Goal: Navigation & Orientation: Find specific page/section

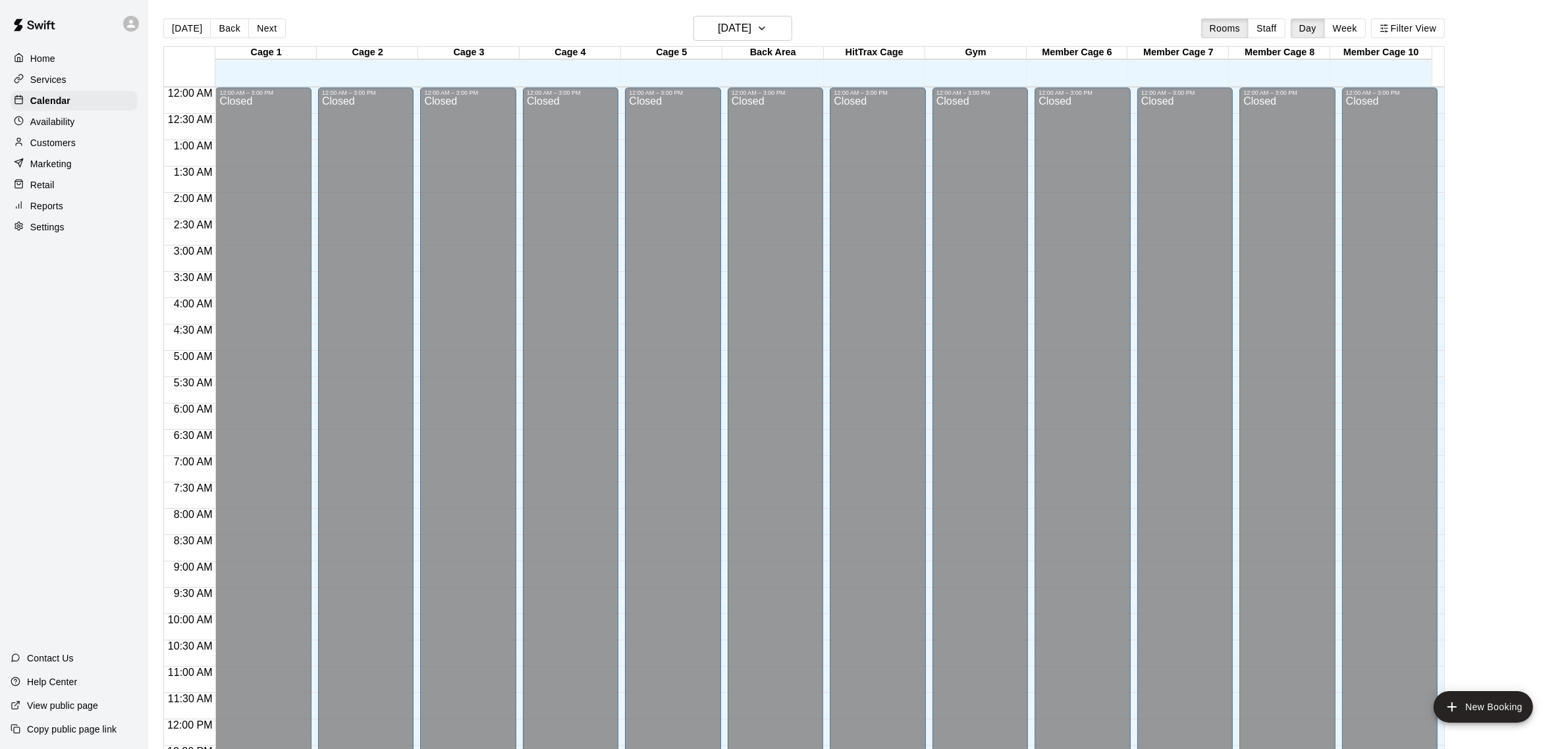
scroll to position [587, 0]
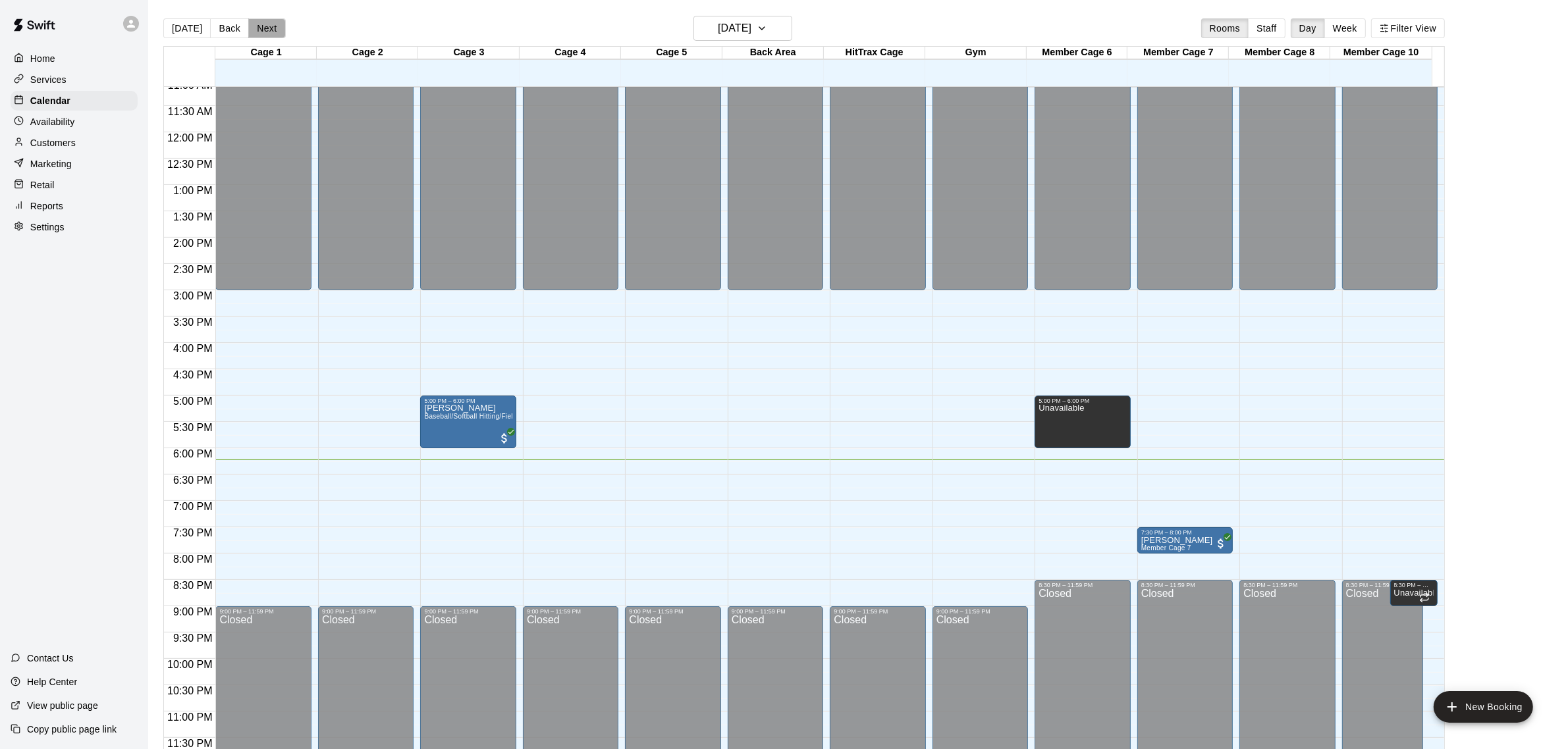
click at [256, 25] on button "Next" at bounding box center [267, 28] width 37 height 19
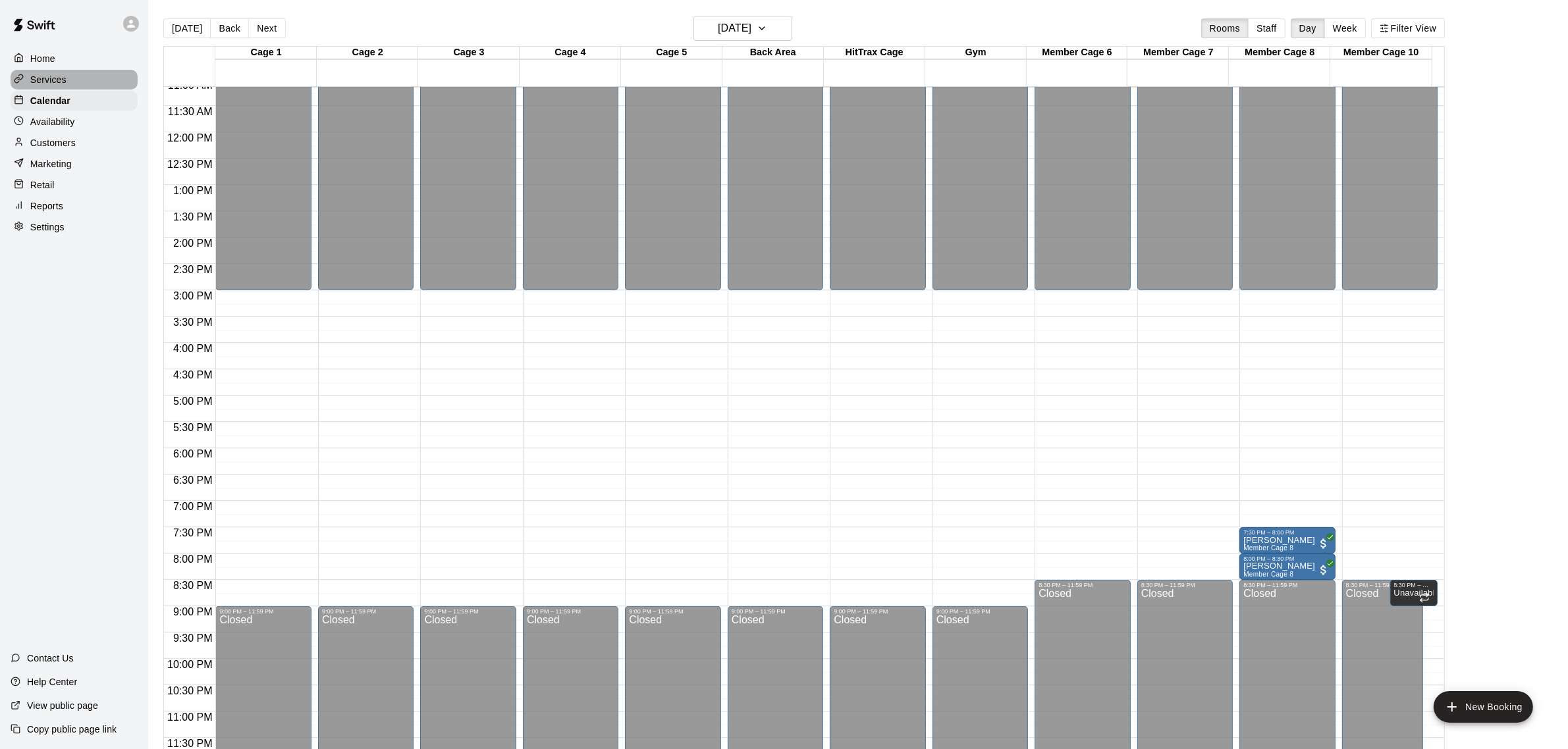
click at [54, 78] on p "Services" at bounding box center [48, 80] width 36 height 13
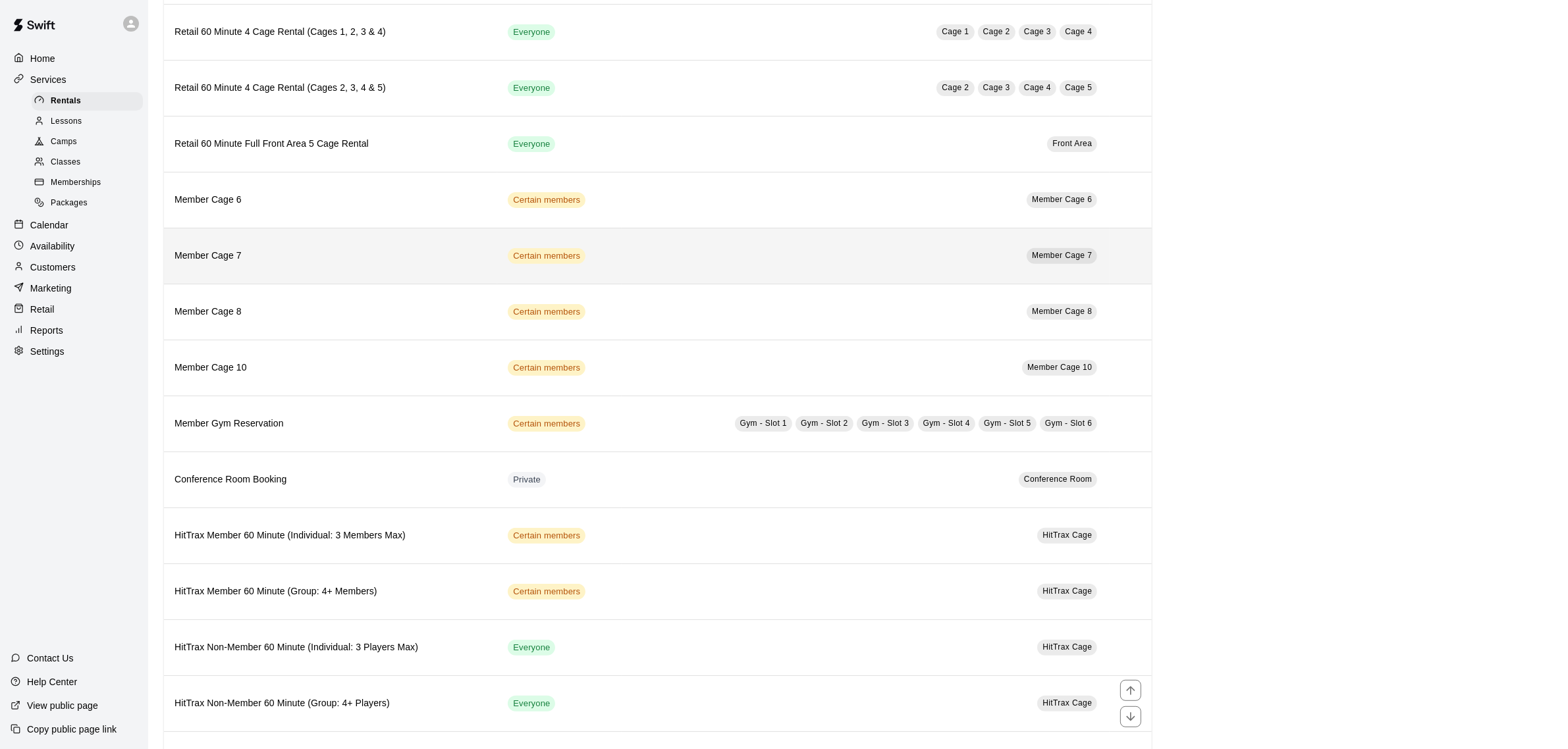
scroll to position [365, 0]
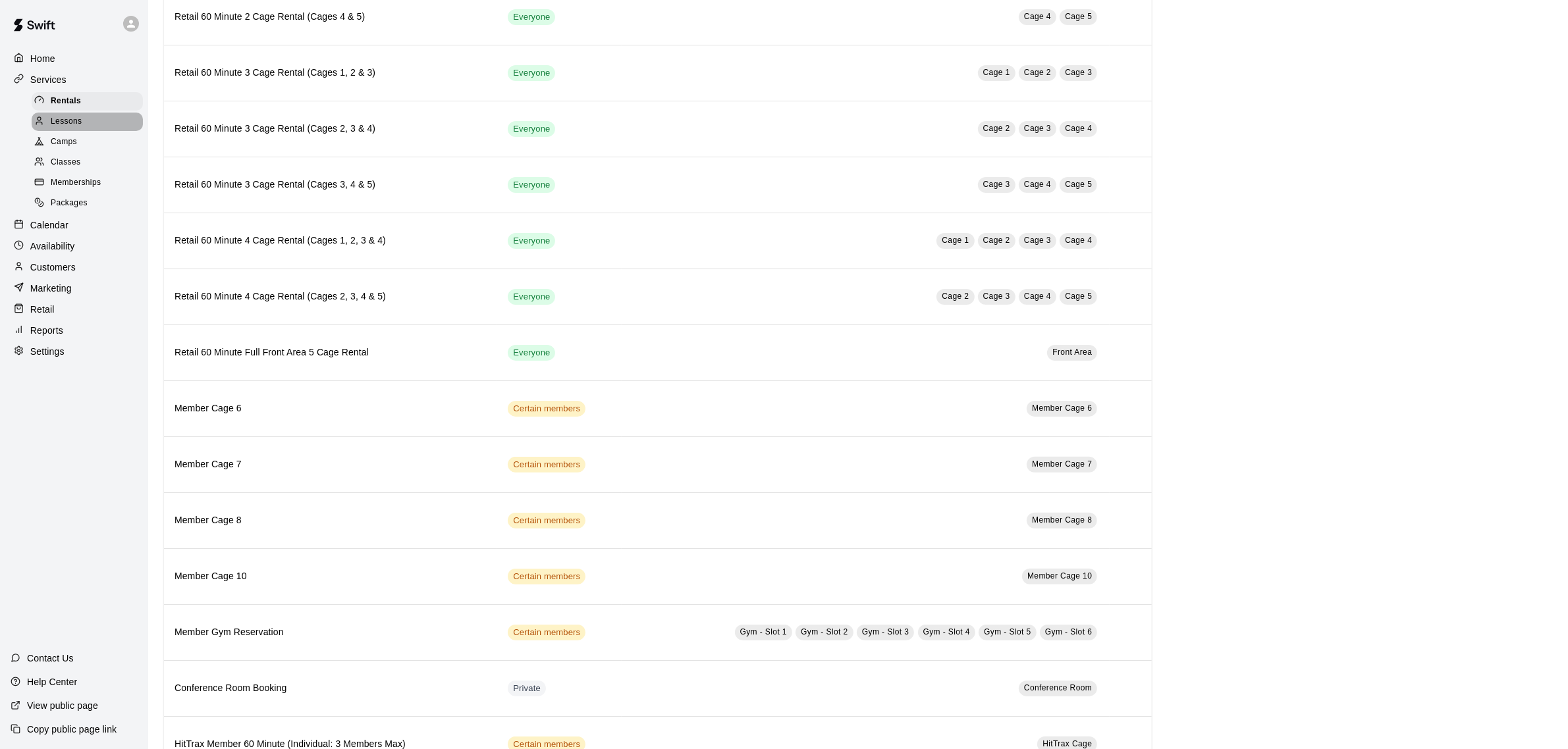
click at [74, 122] on span "Lessons" at bounding box center [66, 121] width 32 height 13
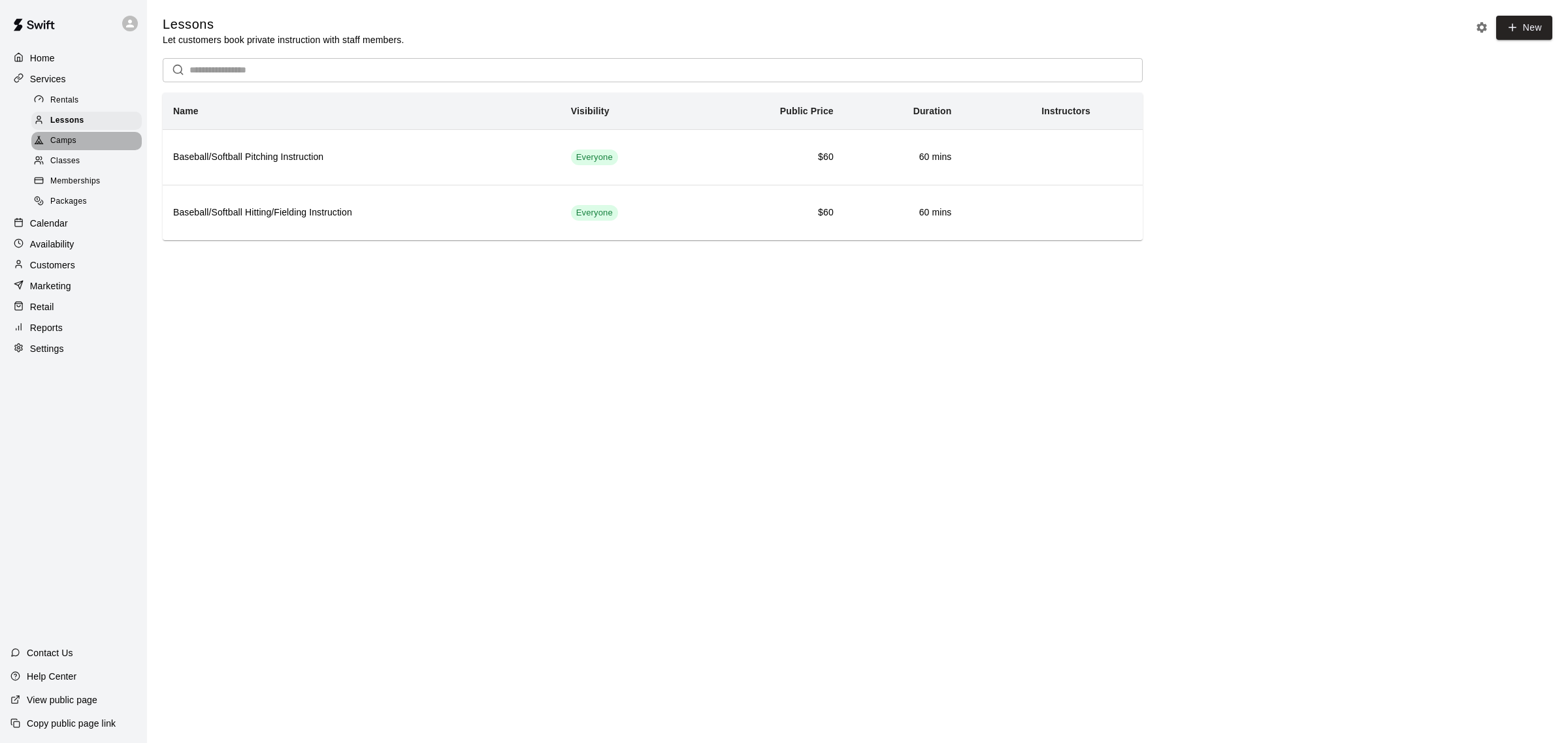
click at [75, 145] on span "Camps" at bounding box center [63, 140] width 26 height 13
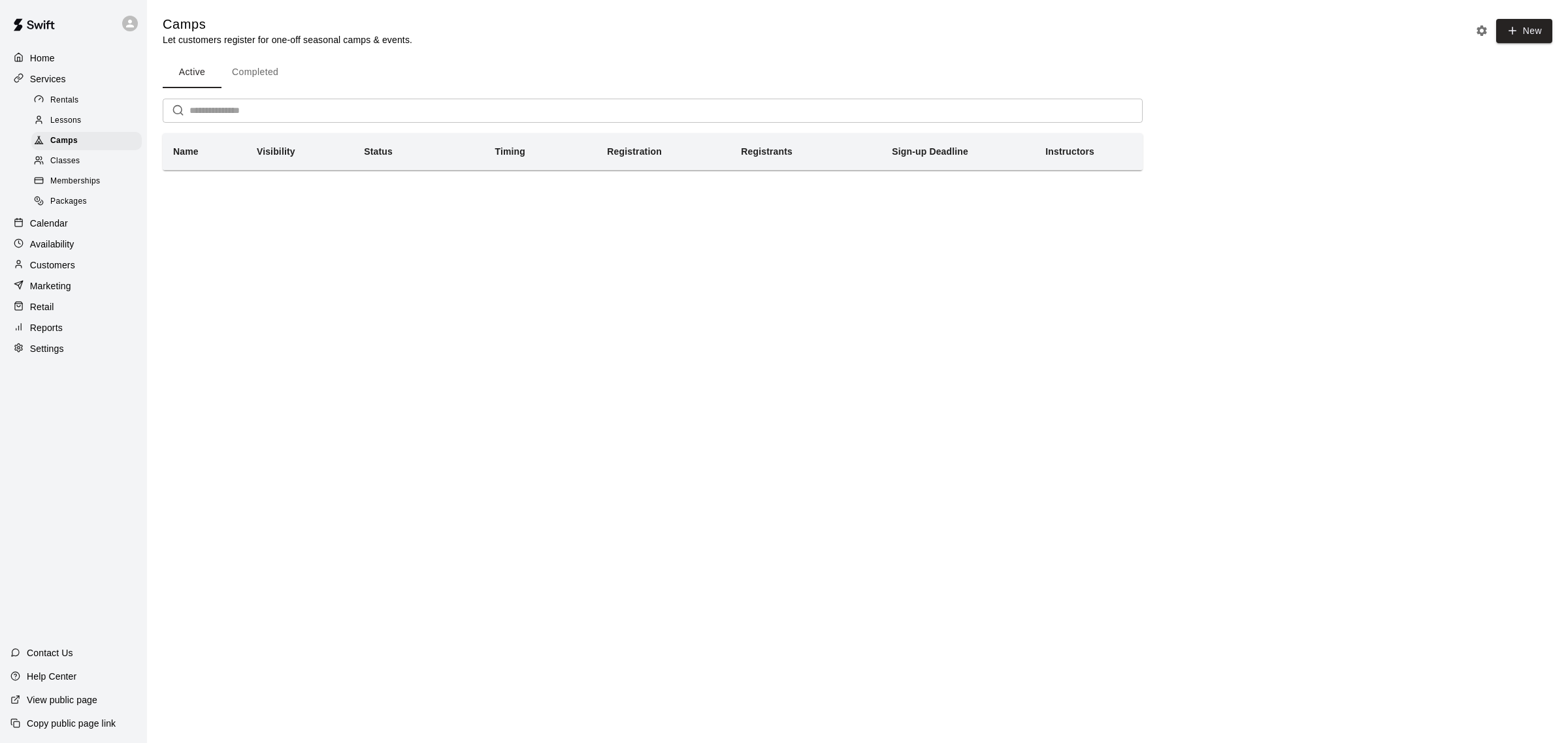
click at [73, 162] on span "Classes" at bounding box center [65, 161] width 30 height 13
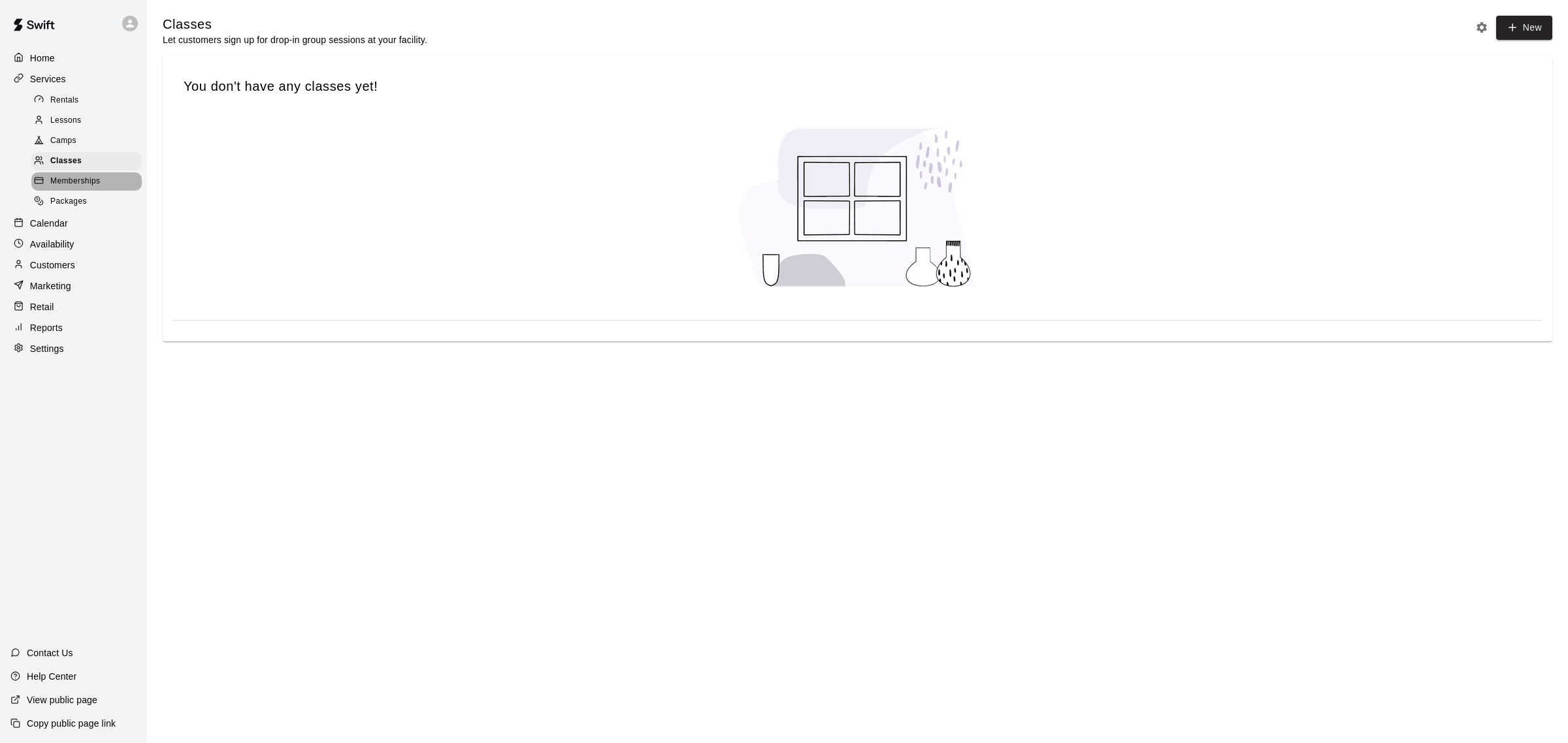
click at [73, 182] on span "Memberships" at bounding box center [75, 182] width 50 height 13
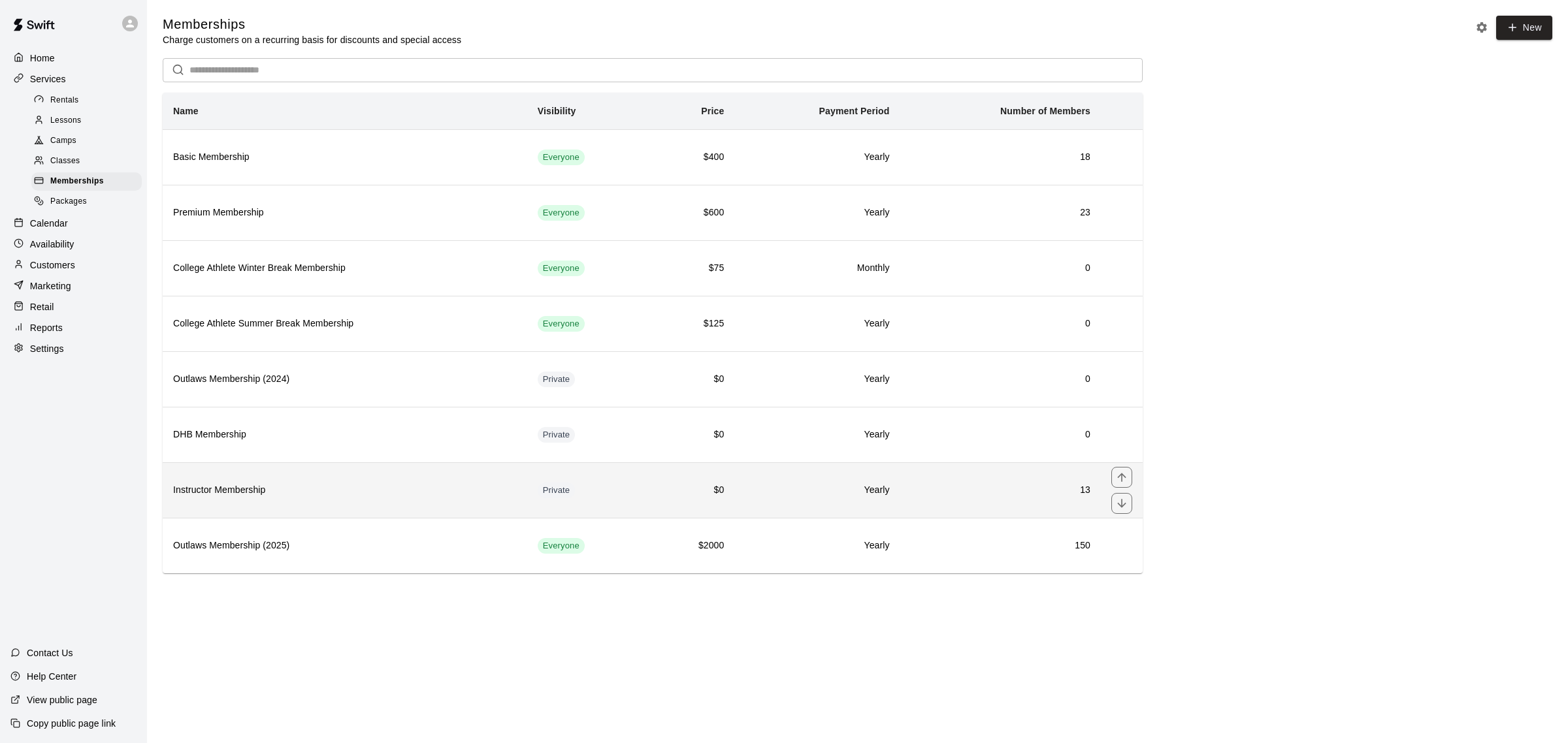
click at [239, 495] on h6 "Instructor Membership" at bounding box center [345, 490] width 344 height 14
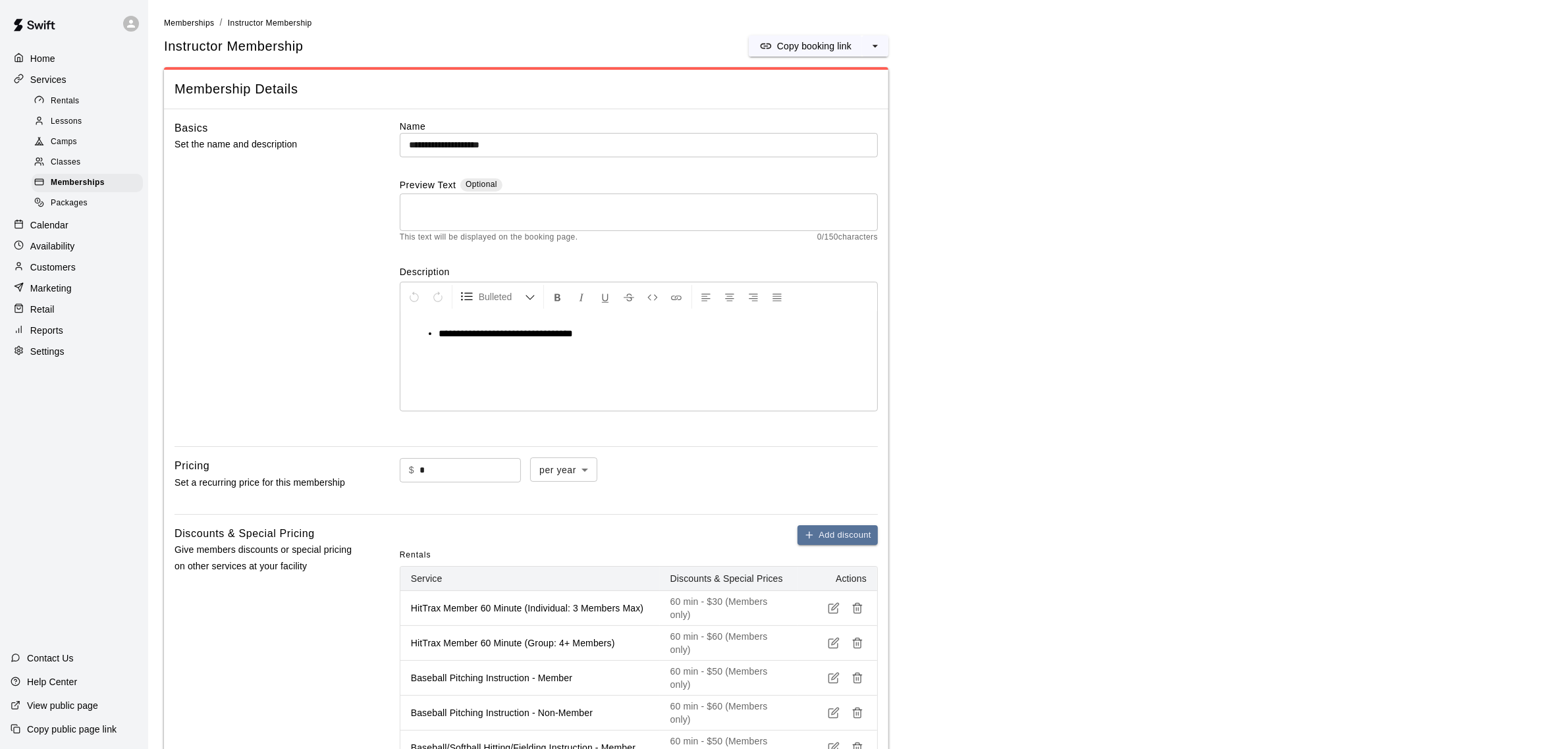
click at [54, 77] on p "Services" at bounding box center [48, 80] width 36 height 13
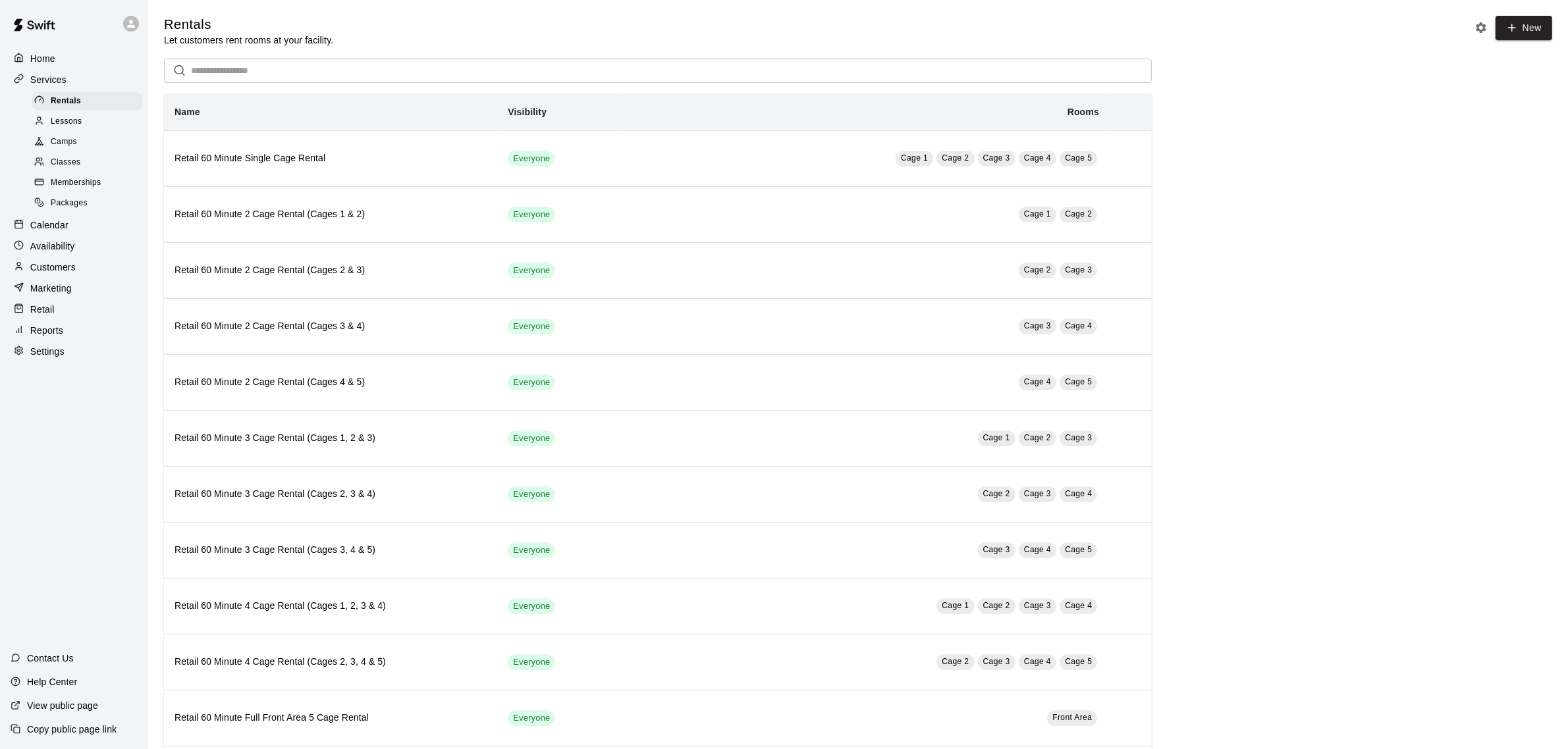
click at [70, 181] on span "Memberships" at bounding box center [75, 183] width 50 height 13
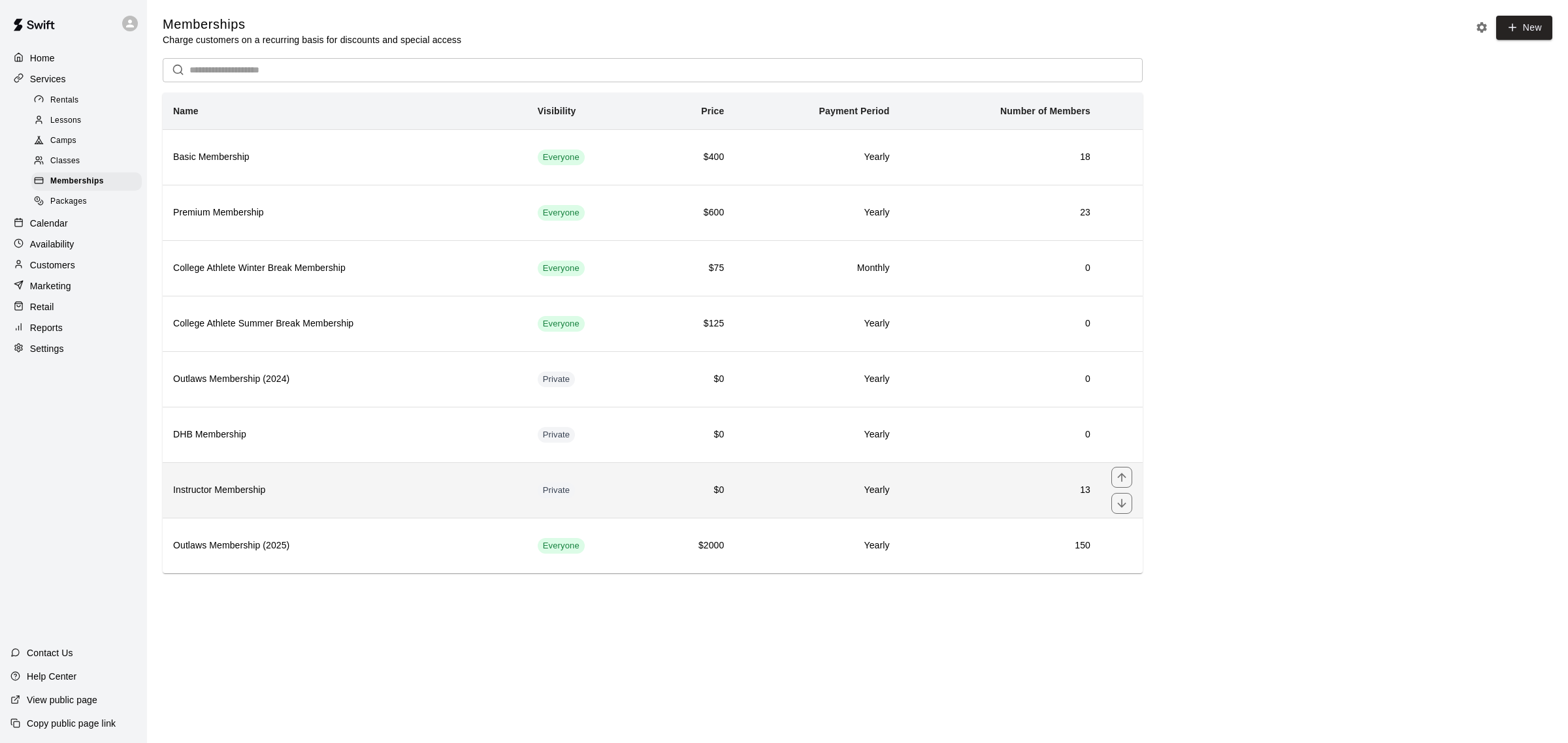
click at [242, 489] on h6 "Instructor Membership" at bounding box center [345, 490] width 344 height 14
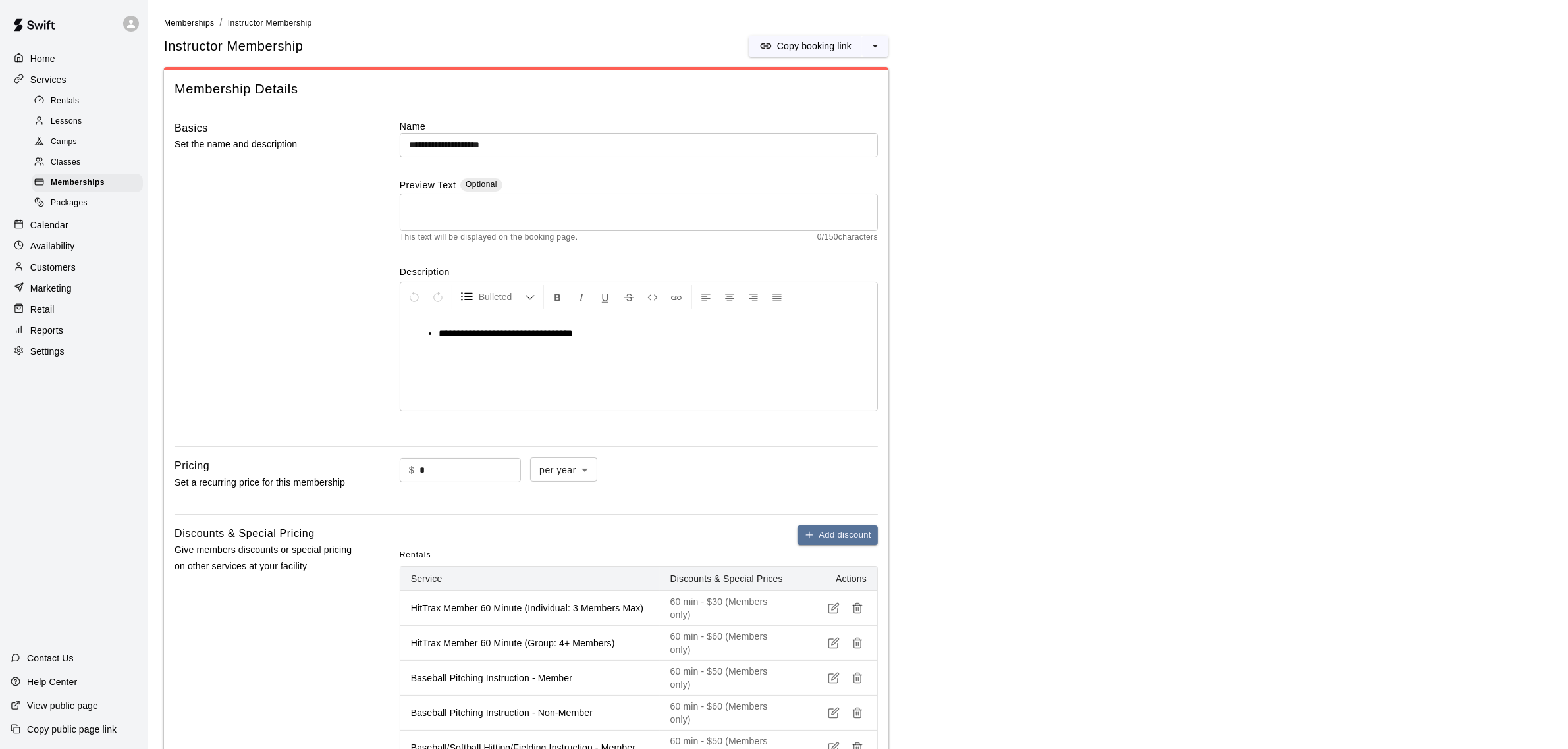
scroll to position [82, 0]
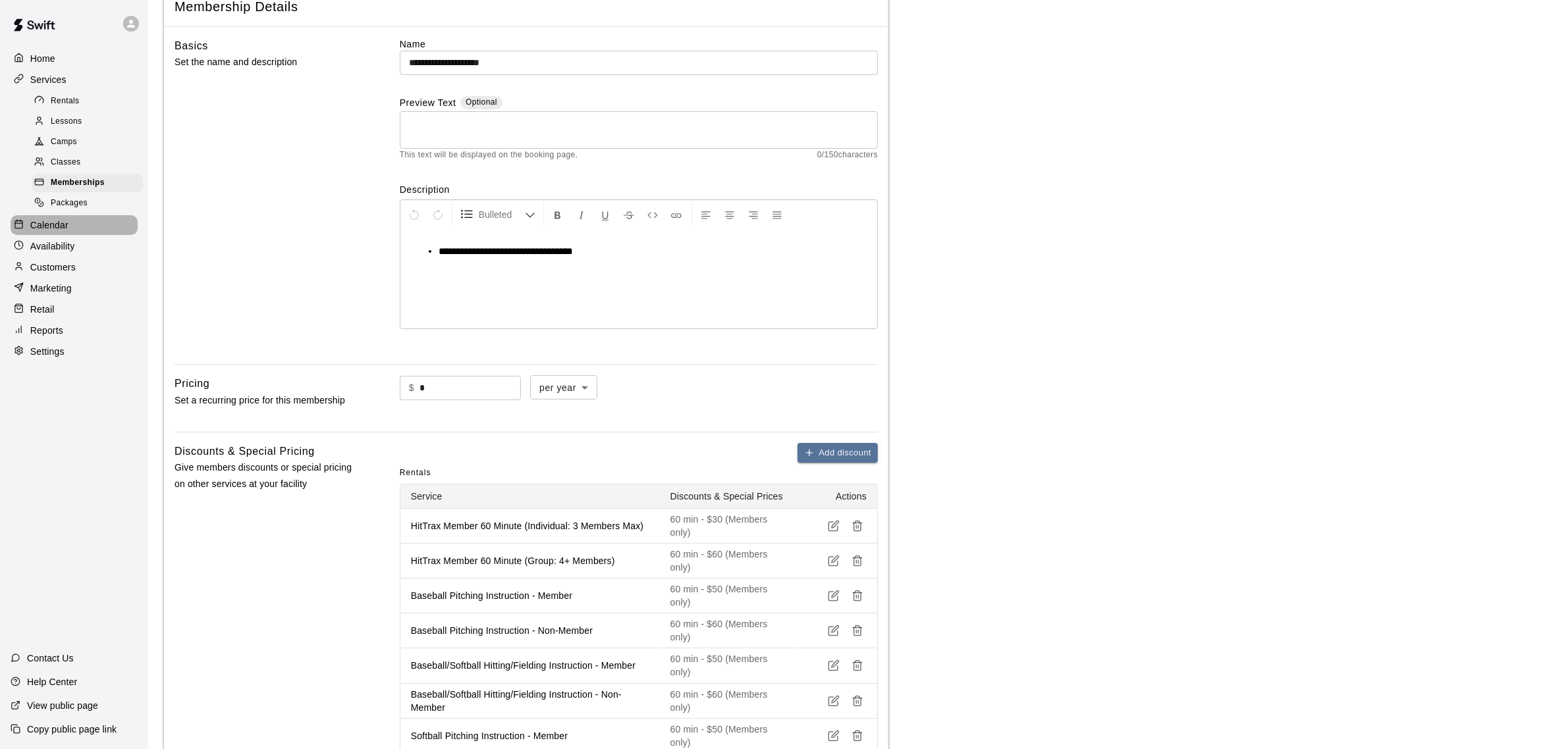
click at [53, 229] on p "Calendar" at bounding box center [49, 225] width 38 height 13
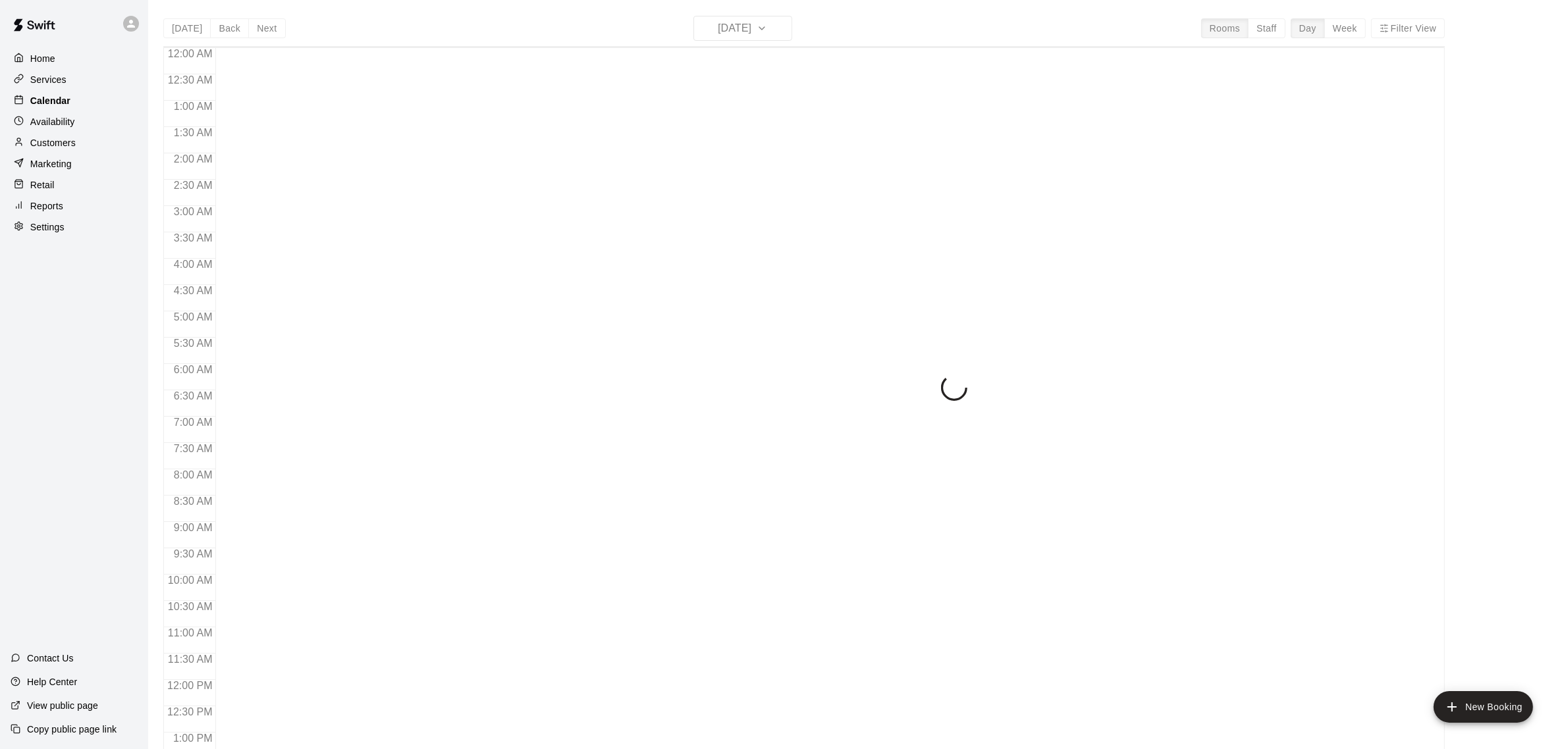
scroll to position [547, 0]
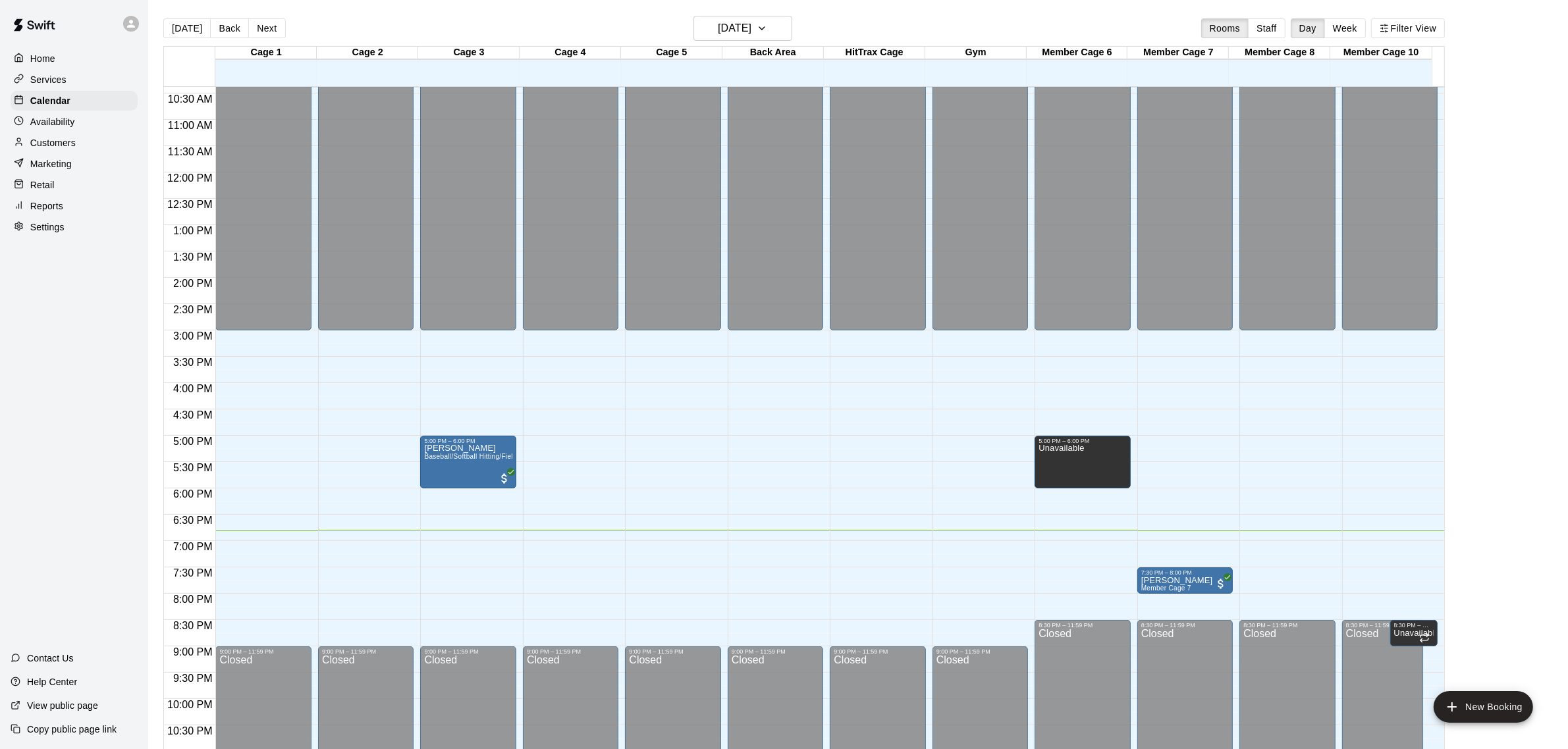
click at [60, 149] on p "Customers" at bounding box center [52, 142] width 45 height 13
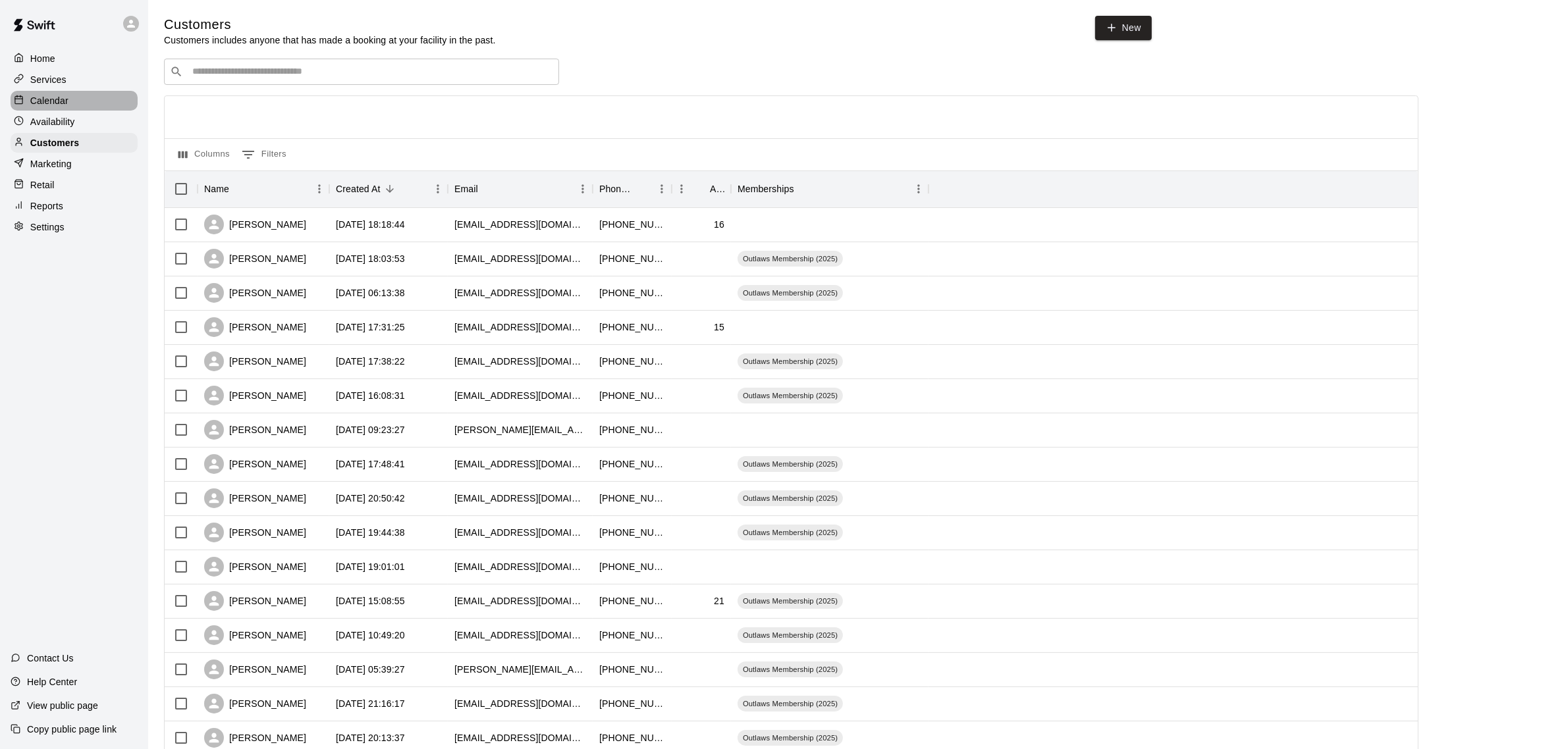
click at [57, 96] on p "Calendar" at bounding box center [49, 100] width 38 height 13
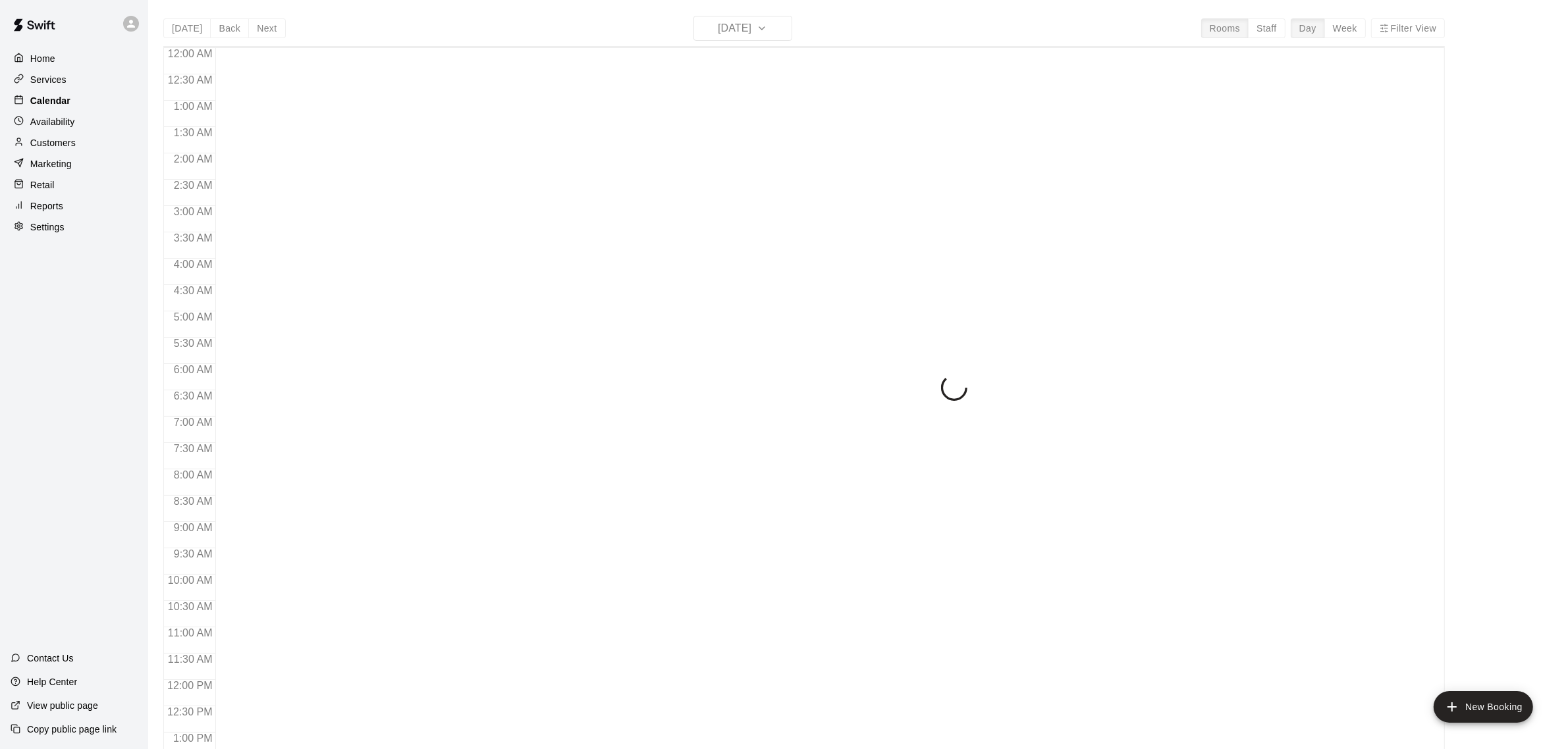
scroll to position [547, 0]
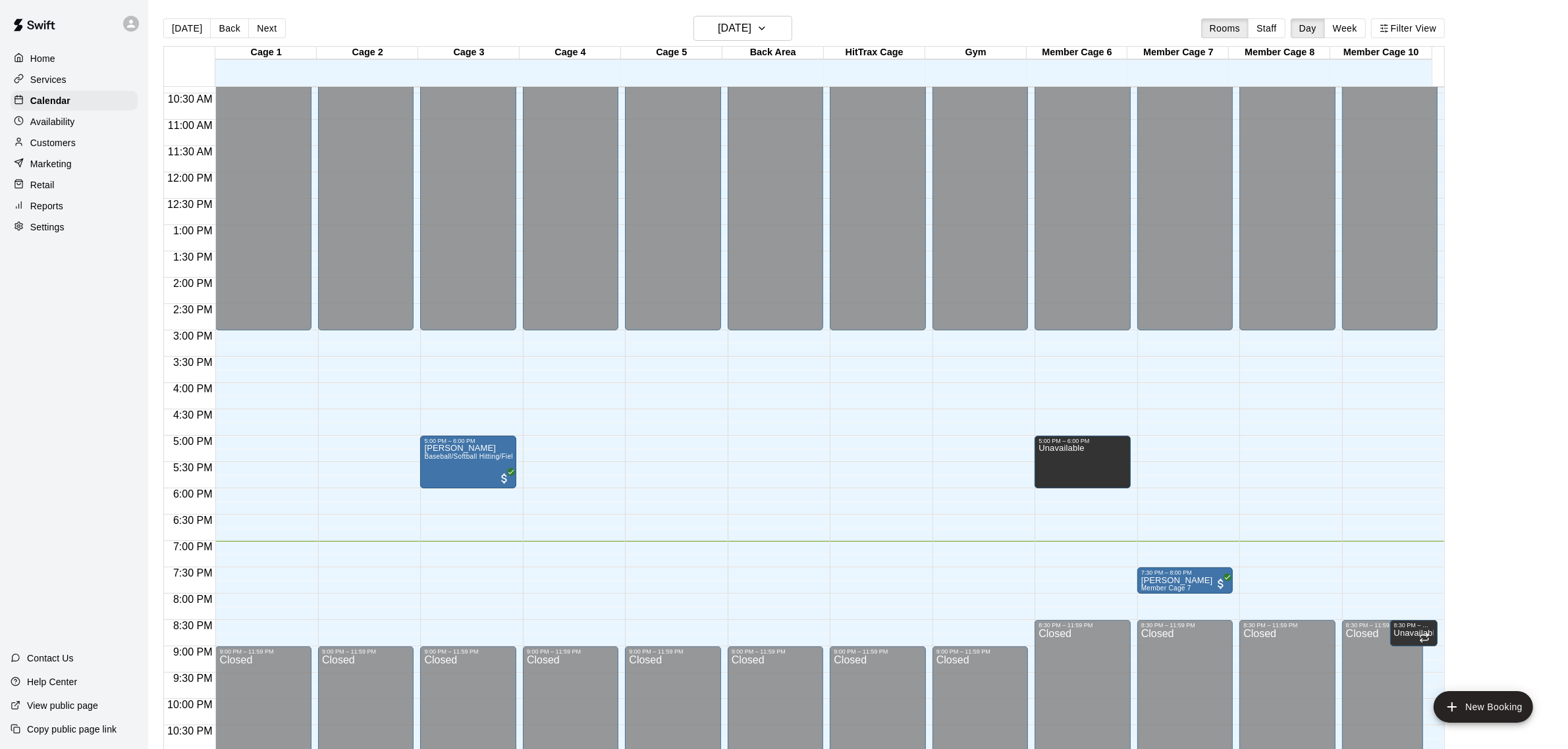
click at [63, 145] on p "Customers" at bounding box center [52, 142] width 45 height 13
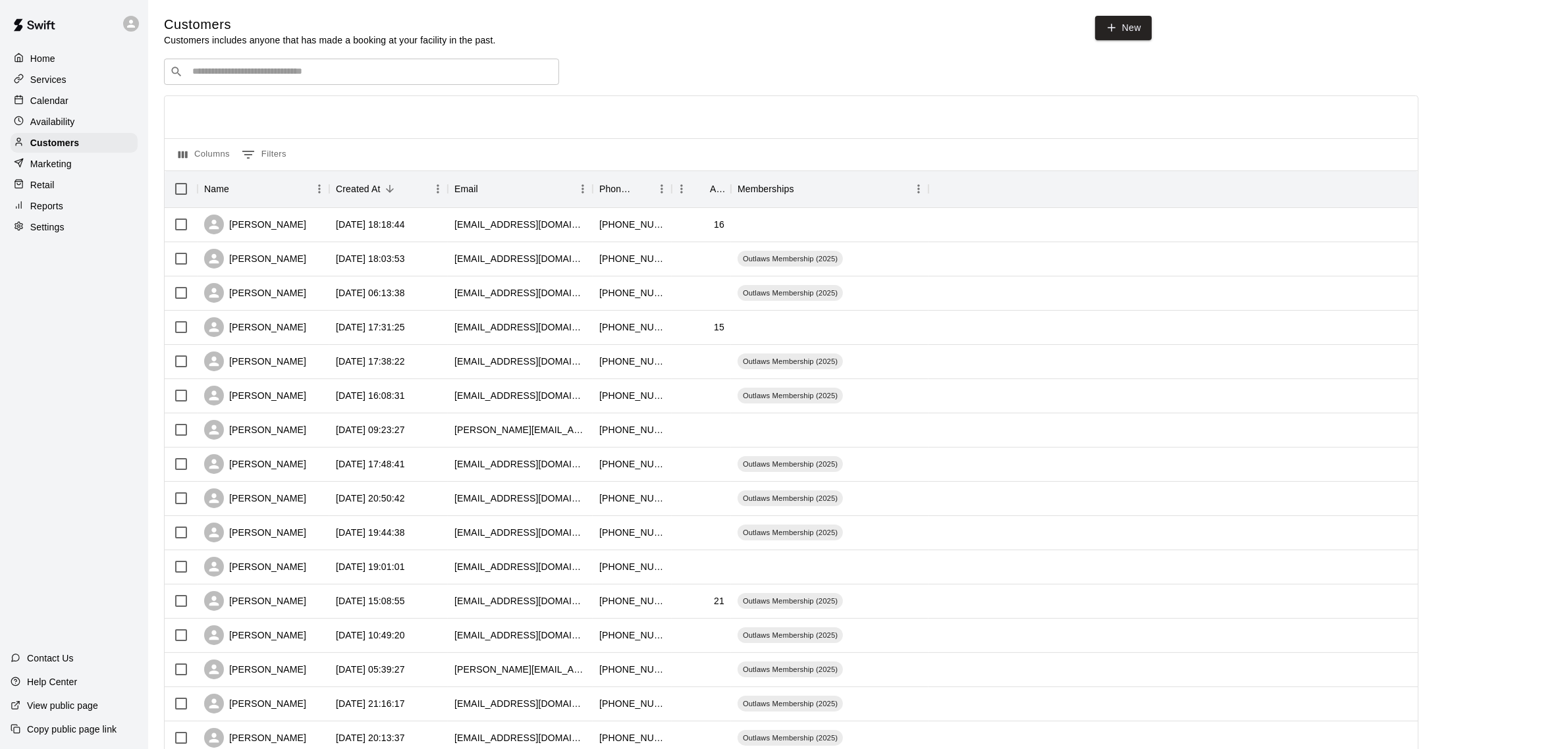
click at [44, 104] on p "Calendar" at bounding box center [49, 100] width 38 height 13
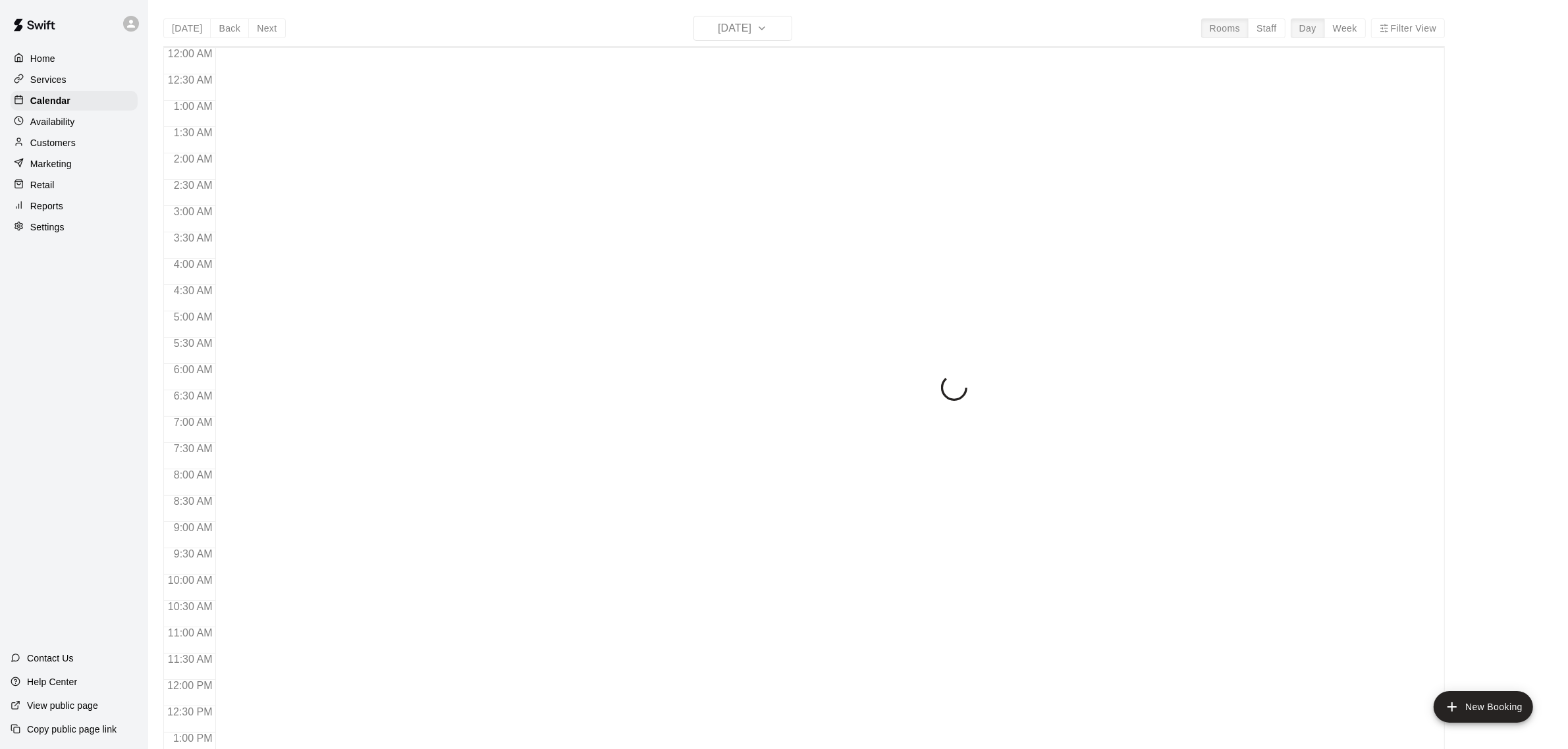
scroll to position [547, 0]
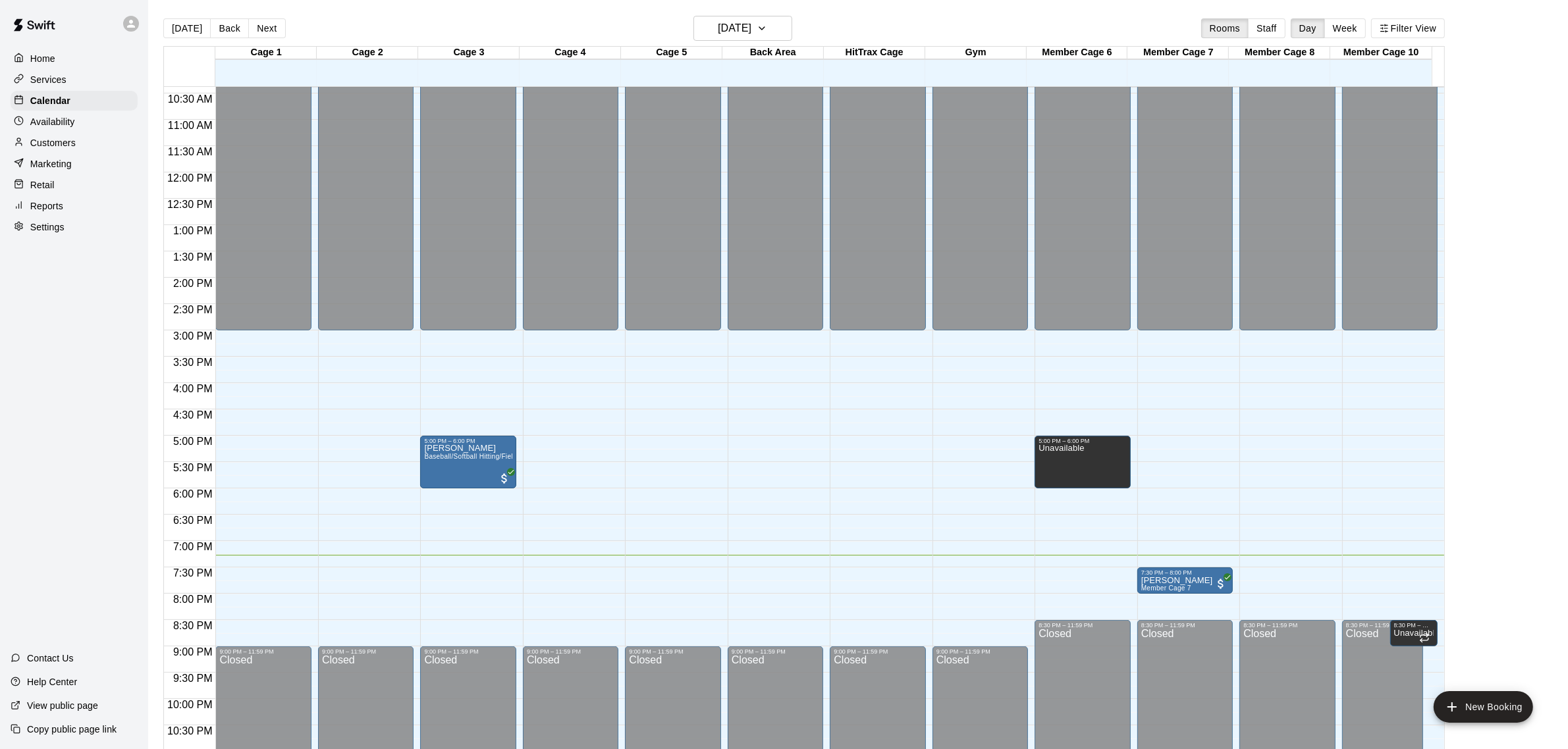
click at [60, 143] on p "Customers" at bounding box center [52, 142] width 45 height 13
